Goal: Information Seeking & Learning: Find specific fact

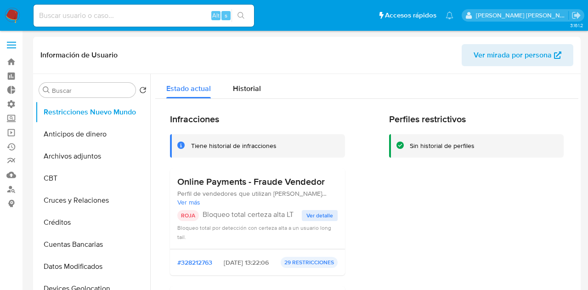
select select "10"
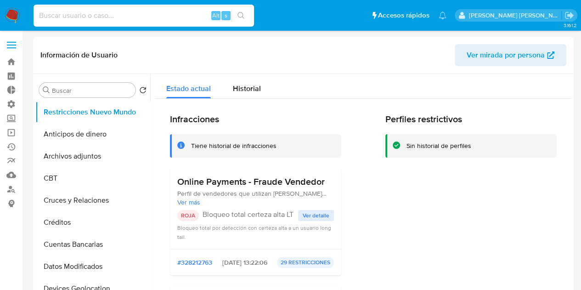
click at [82, 12] on input at bounding box center [144, 16] width 221 height 12
click at [117, 18] on input "martinez alejandro" at bounding box center [144, 16] width 221 height 12
type input "34489447"
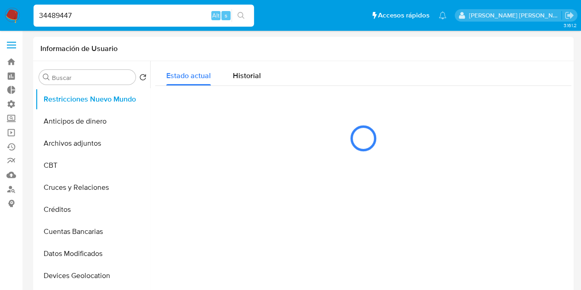
select select "10"
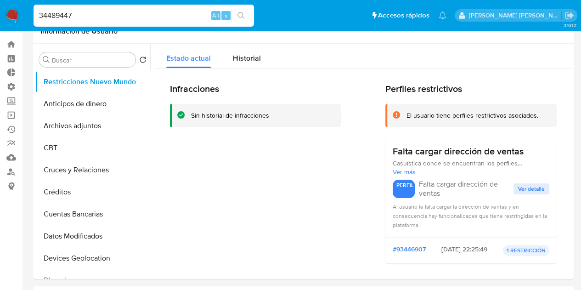
scroll to position [18, 0]
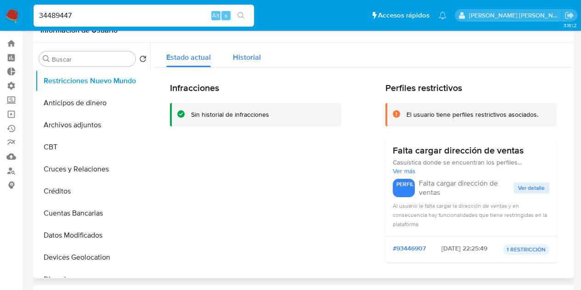
click at [244, 56] on span "Historial" at bounding box center [247, 57] width 28 height 11
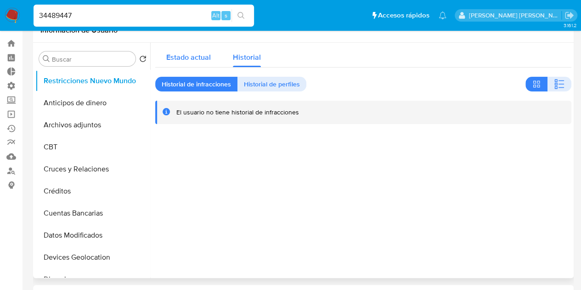
click at [189, 52] on span "Estado actual" at bounding box center [188, 57] width 45 height 11
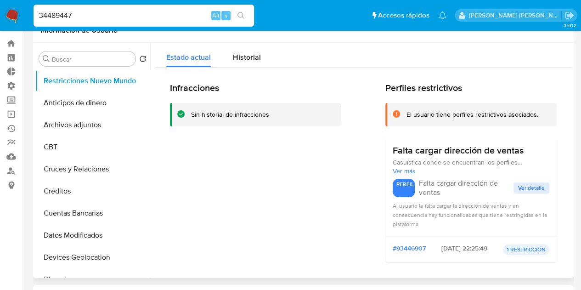
click at [499, 92] on h2 "Perfiles restrictivos" at bounding box center [471, 87] width 171 height 11
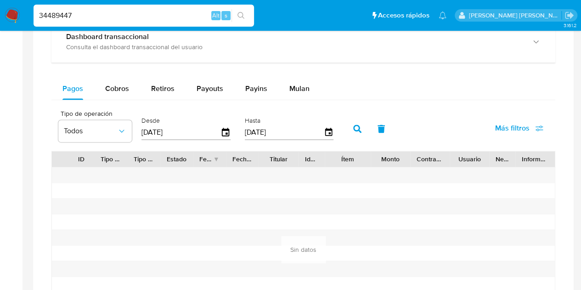
scroll to position [542, 0]
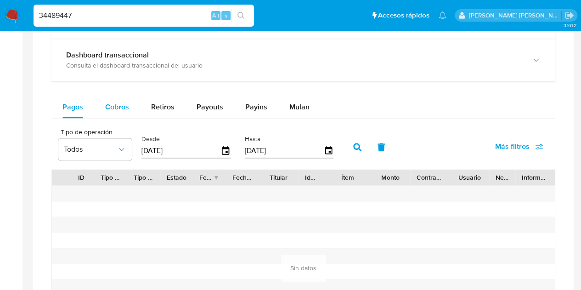
click at [107, 99] on div "Cobros" at bounding box center [117, 107] width 24 height 22
select select "10"
click at [176, 105] on button "Retiros" at bounding box center [163, 107] width 46 height 22
select select "10"
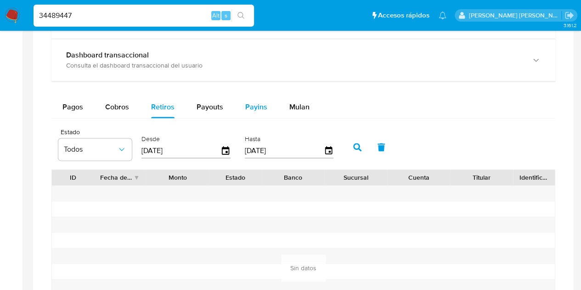
click at [234, 111] on button "Payins" at bounding box center [256, 107] width 44 height 22
select select "10"
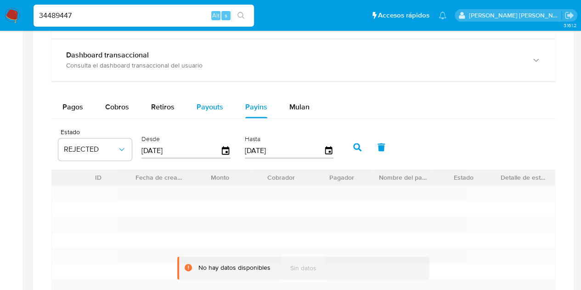
click at [211, 107] on span "Payouts" at bounding box center [210, 107] width 27 height 11
select select "10"
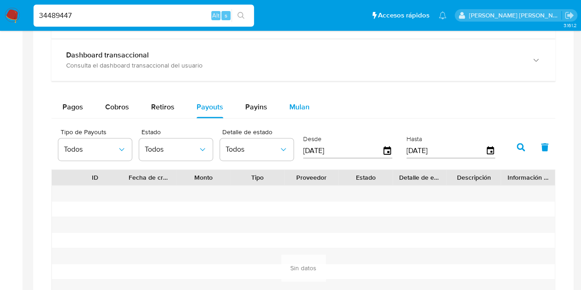
click at [294, 110] on span "Mulan" at bounding box center [300, 107] width 20 height 11
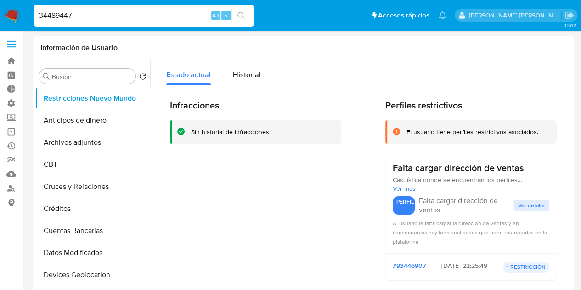
scroll to position [0, 0]
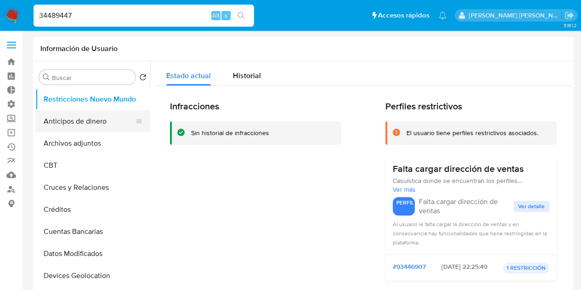
click at [66, 114] on button "Anticipos de dinero" at bounding box center [89, 121] width 108 height 22
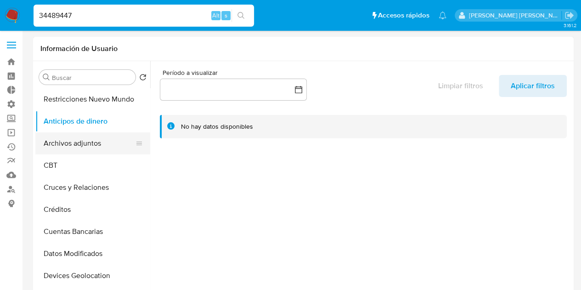
click at [69, 138] on button "Archivos adjuntos" at bounding box center [89, 143] width 108 height 22
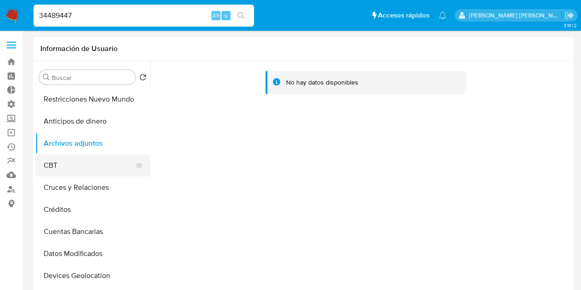
click at [86, 166] on button "CBT" at bounding box center [89, 165] width 108 height 22
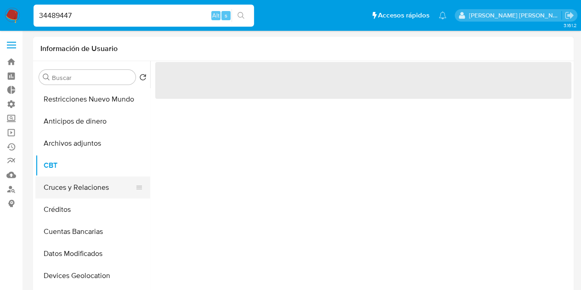
click at [91, 191] on button "Cruces y Relaciones" at bounding box center [89, 187] width 108 height 22
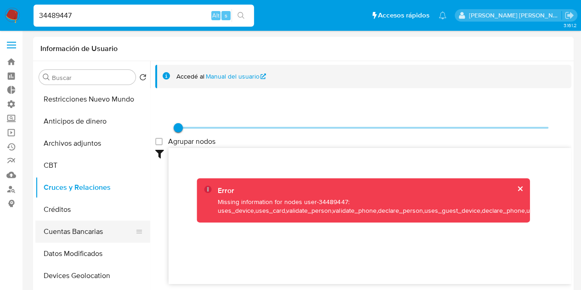
click at [86, 222] on button "Cuentas Bancarias" at bounding box center [89, 232] width 108 height 22
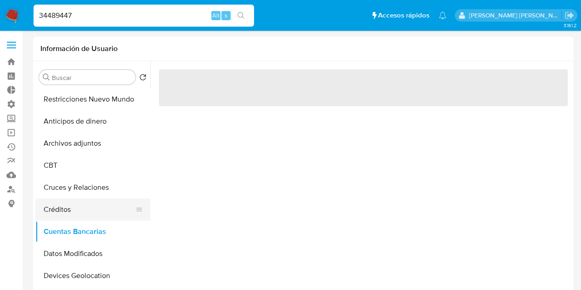
click at [86, 204] on button "Créditos" at bounding box center [89, 210] width 108 height 22
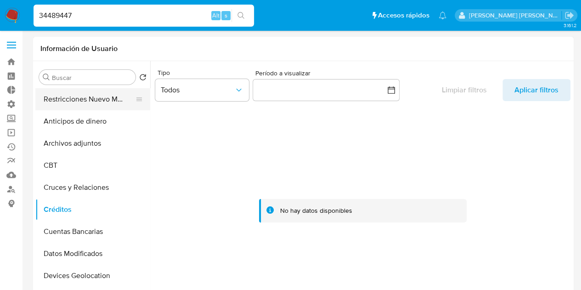
click at [74, 104] on button "Restricciones Nuevo Mundo" at bounding box center [89, 99] width 108 height 22
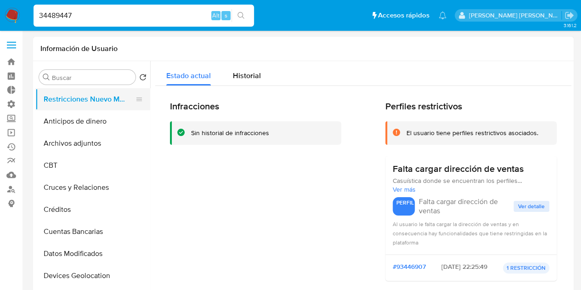
click at [93, 100] on button "Restricciones Nuevo Mundo" at bounding box center [89, 99] width 108 height 22
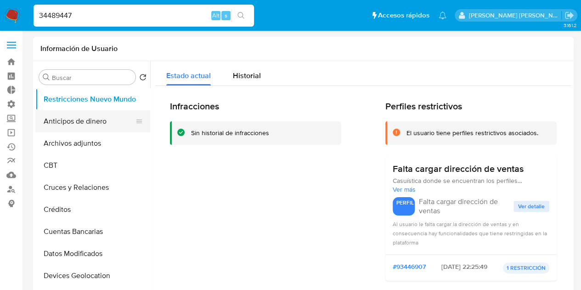
click at [72, 119] on button "Anticipos de dinero" at bounding box center [89, 121] width 108 height 22
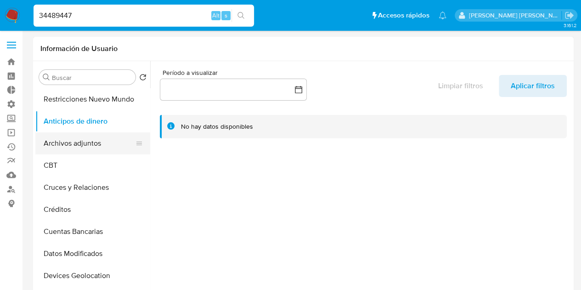
click at [88, 136] on button "Archivos adjuntos" at bounding box center [89, 143] width 108 height 22
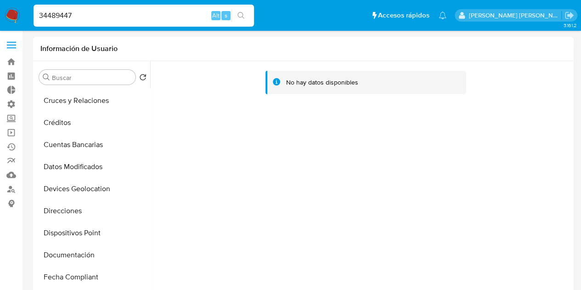
scroll to position [83, 0]
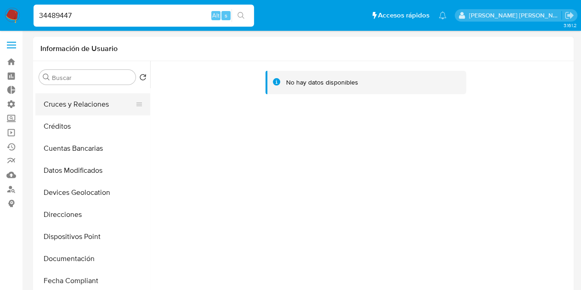
click at [80, 102] on button "Cruces y Relaciones" at bounding box center [89, 104] width 108 height 22
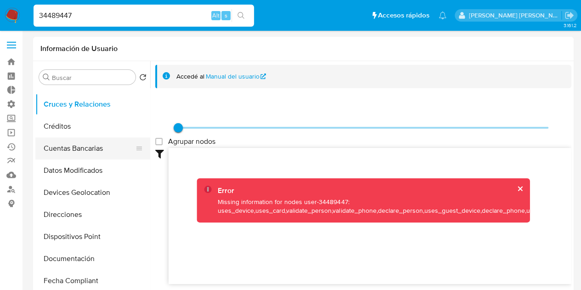
click at [85, 147] on button "Cuentas Bancarias" at bounding box center [89, 148] width 108 height 22
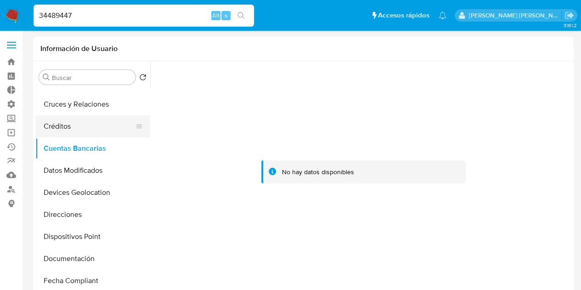
click at [86, 127] on button "Créditos" at bounding box center [89, 126] width 108 height 22
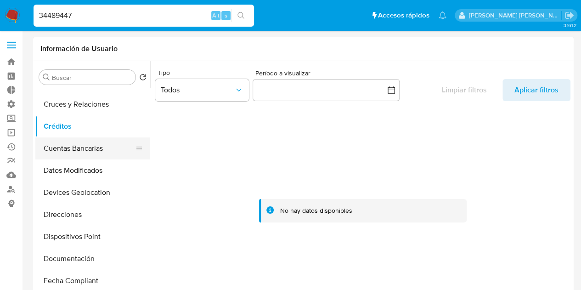
click at [96, 148] on button "Cuentas Bancarias" at bounding box center [89, 148] width 108 height 22
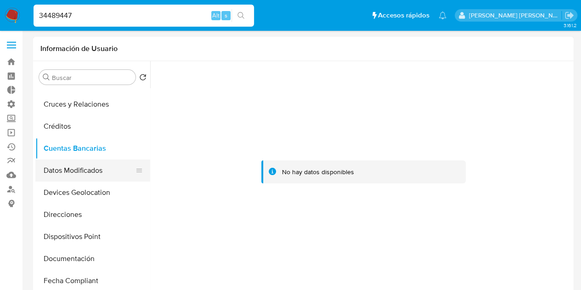
click at [90, 165] on button "Datos Modificados" at bounding box center [89, 170] width 108 height 22
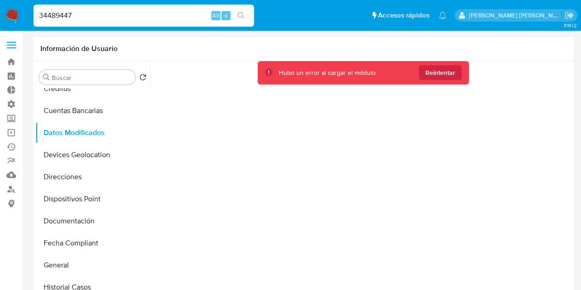
scroll to position [129, 0]
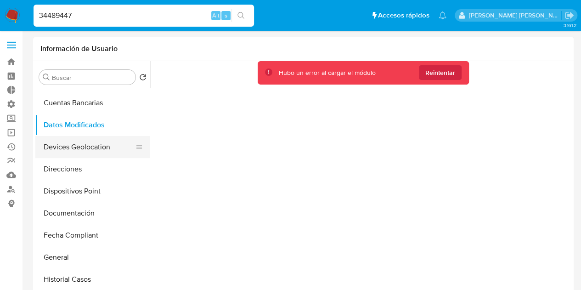
click at [93, 144] on button "Devices Geolocation" at bounding box center [89, 147] width 108 height 22
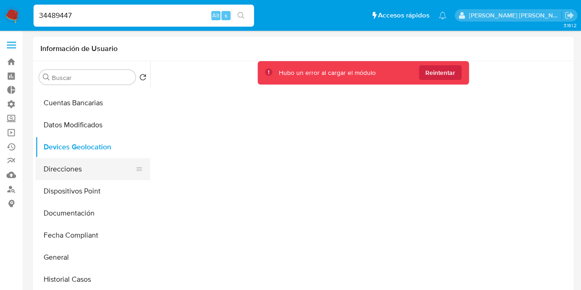
click at [80, 171] on button "Direcciones" at bounding box center [89, 169] width 108 height 22
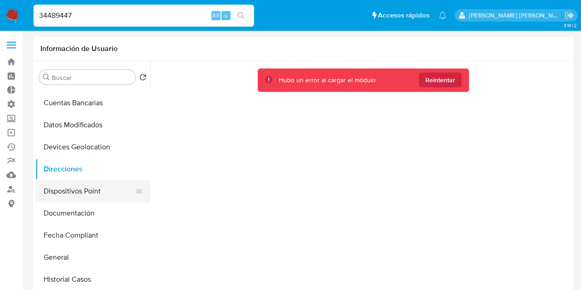
click at [77, 189] on button "Dispositivos Point" at bounding box center [89, 191] width 108 height 22
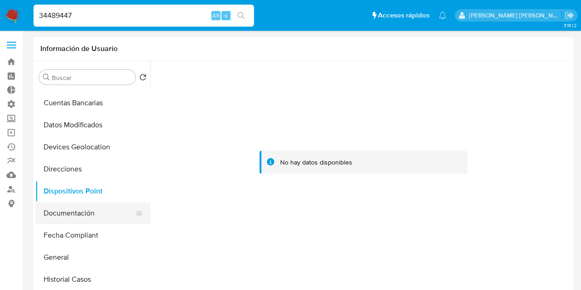
click at [75, 206] on button "Documentación" at bounding box center [89, 213] width 108 height 22
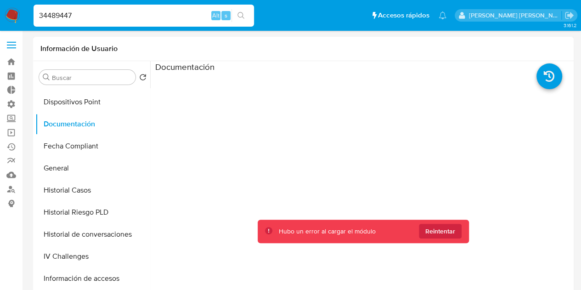
scroll to position [220, 0]
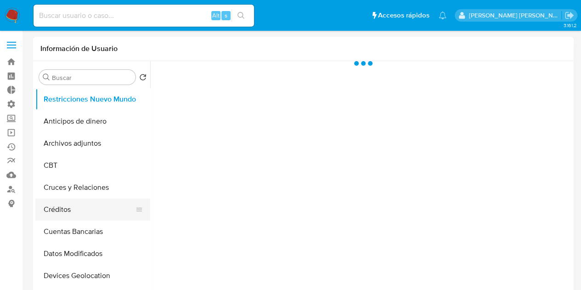
select select "10"
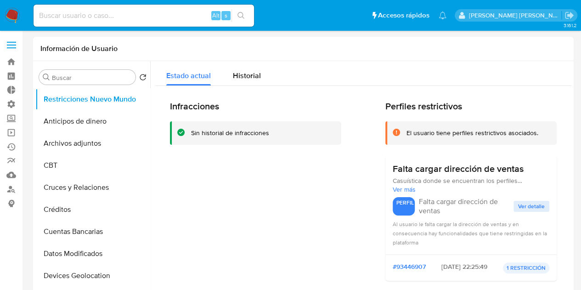
drag, startPoint x: 150, startPoint y: 143, endPoint x: 150, endPoint y: 151, distance: 7.4
click at [150, 151] on div at bounding box center [360, 178] width 421 height 235
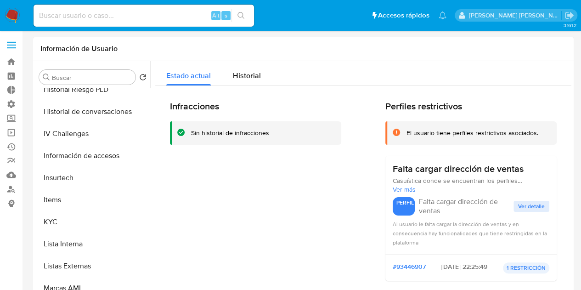
scroll to position [344, 0]
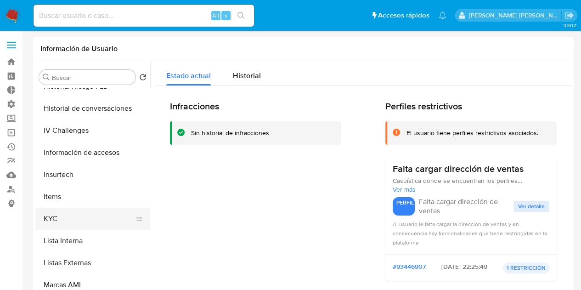
click at [72, 214] on button "KYC" at bounding box center [89, 219] width 108 height 22
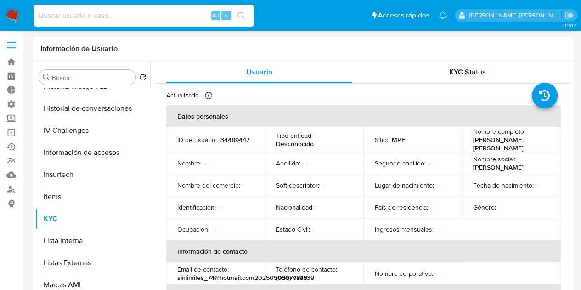
click at [161, 13] on input at bounding box center [144, 16] width 221 height 12
type input "m"
type input "ale_xp"
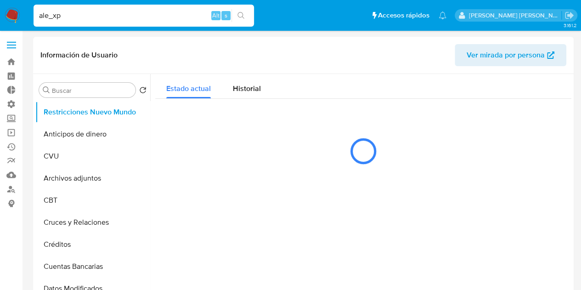
select select "10"
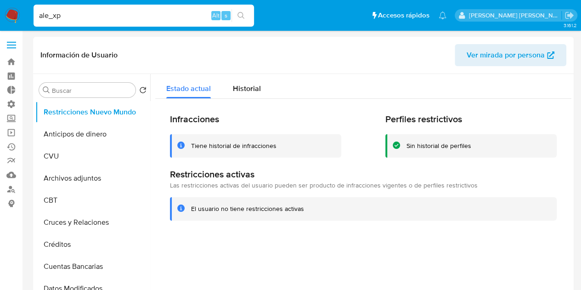
click at [91, 19] on input "ale_xp" at bounding box center [144, 16] width 221 height 12
click at [117, 12] on input at bounding box center [144, 16] width 221 height 12
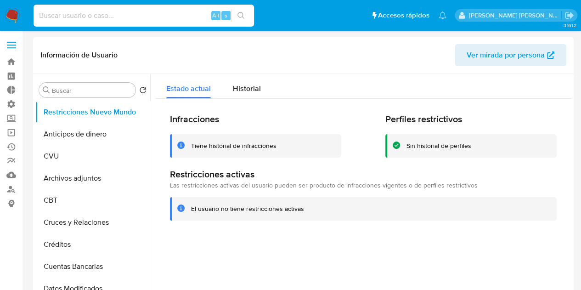
click at [117, 12] on input at bounding box center [144, 16] width 221 height 12
click at [334, 76] on div "Estado actual Historial" at bounding box center [363, 86] width 416 height 24
click at [7, 58] on link "Bandeja" at bounding box center [54, 62] width 109 height 14
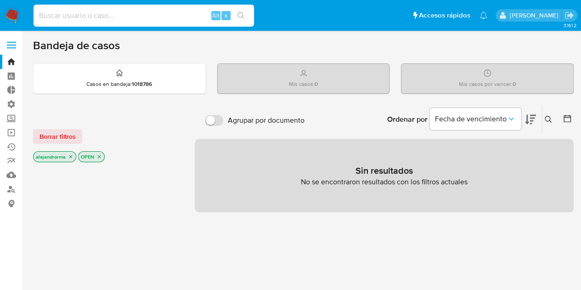
click at [127, 11] on input at bounding box center [144, 16] width 221 height 12
type input "alejandro ramon martinez"
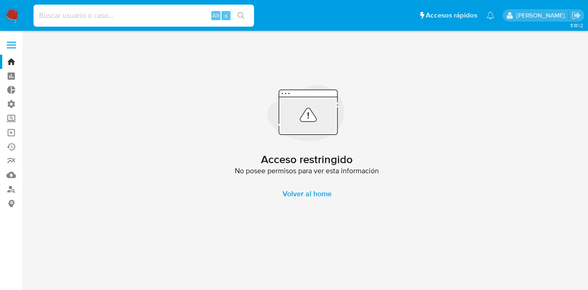
click at [127, 11] on input at bounding box center [144, 16] width 221 height 12
click at [6, 13] on img at bounding box center [13, 16] width 16 height 16
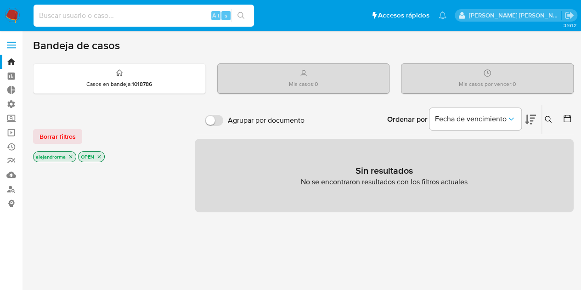
click at [144, 15] on input at bounding box center [144, 16] width 221 height 12
